Goal: Task Accomplishment & Management: Complete application form

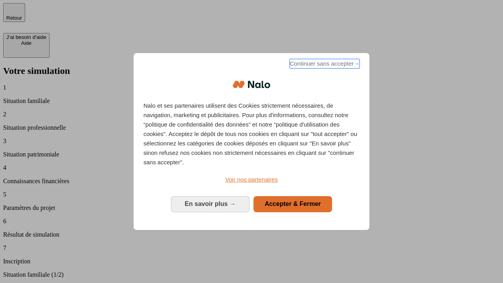
click at [324, 65] on span "Continuer sans accepter →" at bounding box center [325, 63] width 70 height 9
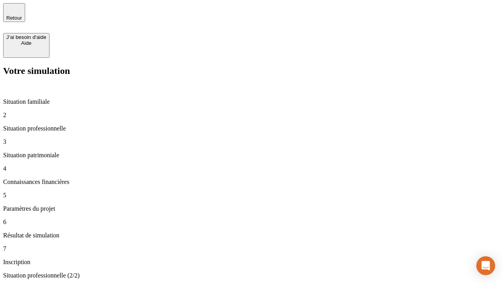
type input "30 000"
type input "0"
type input "1 000"
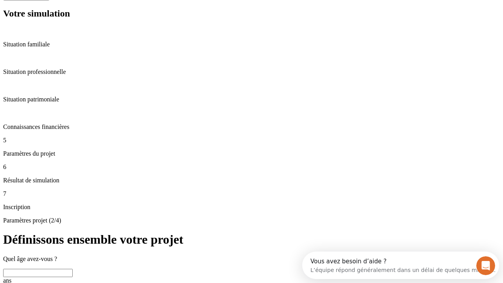
scroll to position [15, 0]
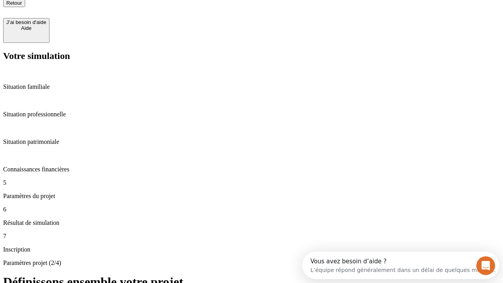
type input "40"
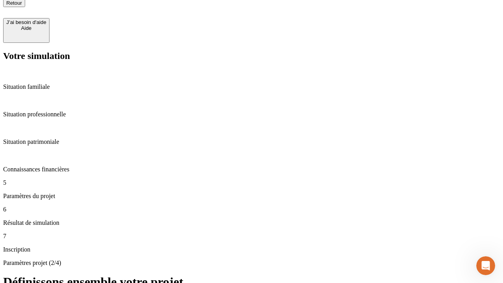
type input "64"
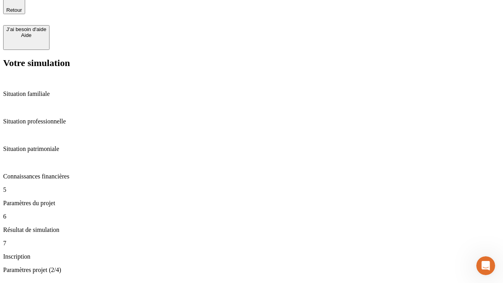
type input "200 000"
type input "640"
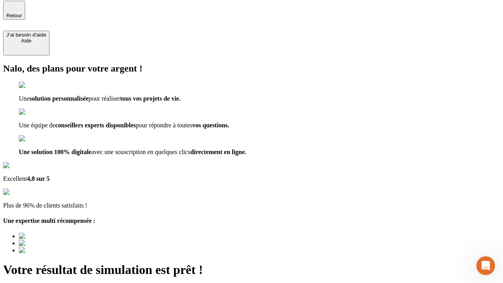
type input "[EMAIL_ADDRESS][DOMAIN_NAME]"
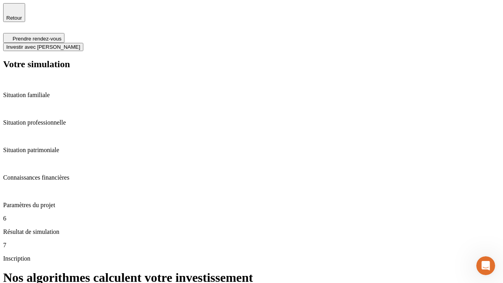
scroll to position [3, 0]
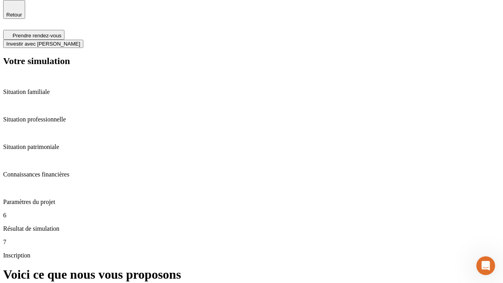
click at [80, 41] on span "Investir avec [PERSON_NAME]" at bounding box center [43, 44] width 74 height 6
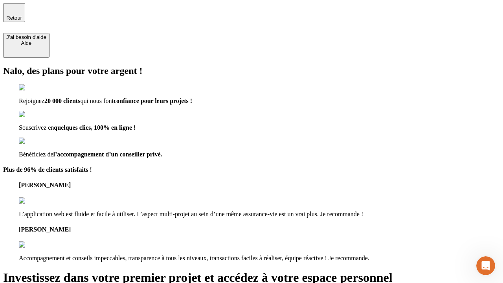
type input "[PERSON_NAME][EMAIL_ADDRESS][DOMAIN_NAME]"
